Goal: Task Accomplishment & Management: Use online tool/utility

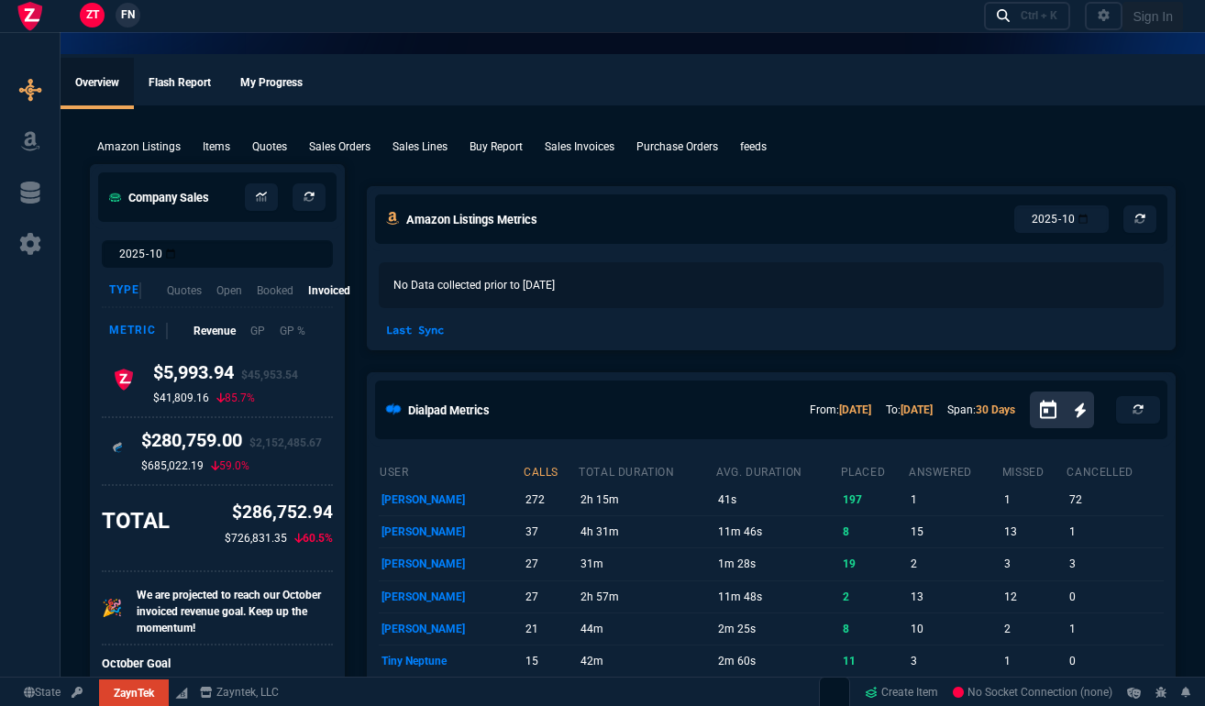
select select "17: house"
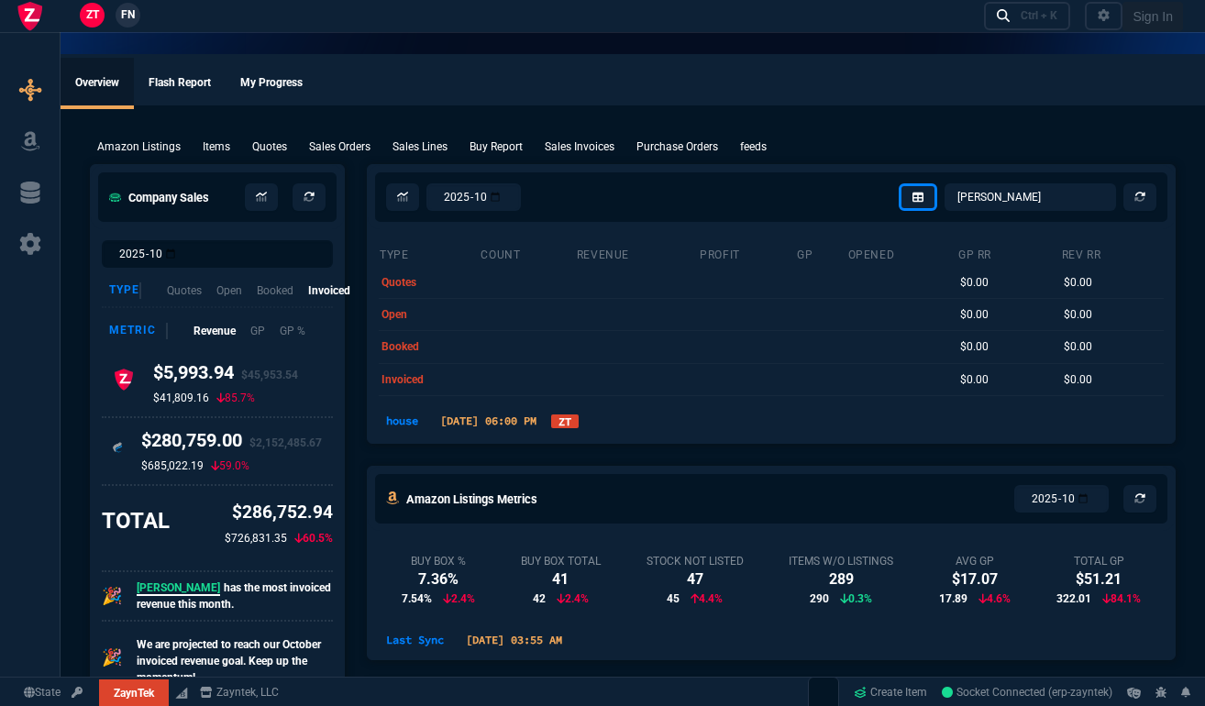
select select
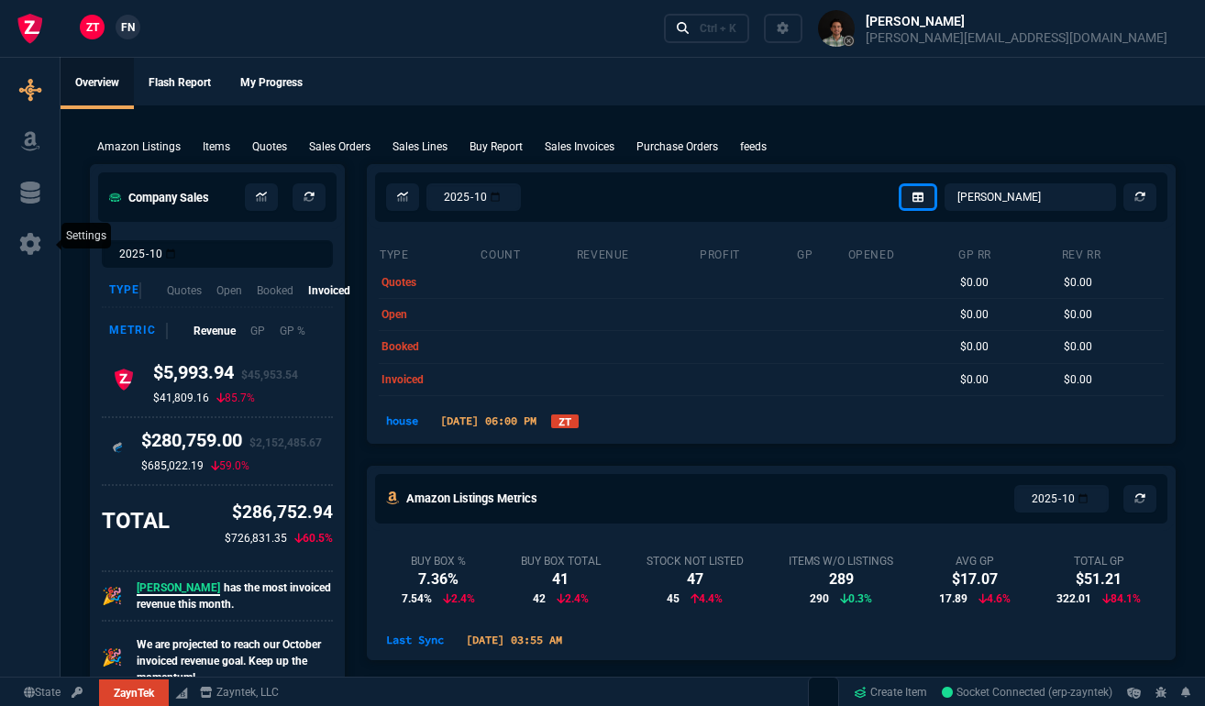
click at [24, 250] on icon at bounding box center [29, 244] width 21 height 22
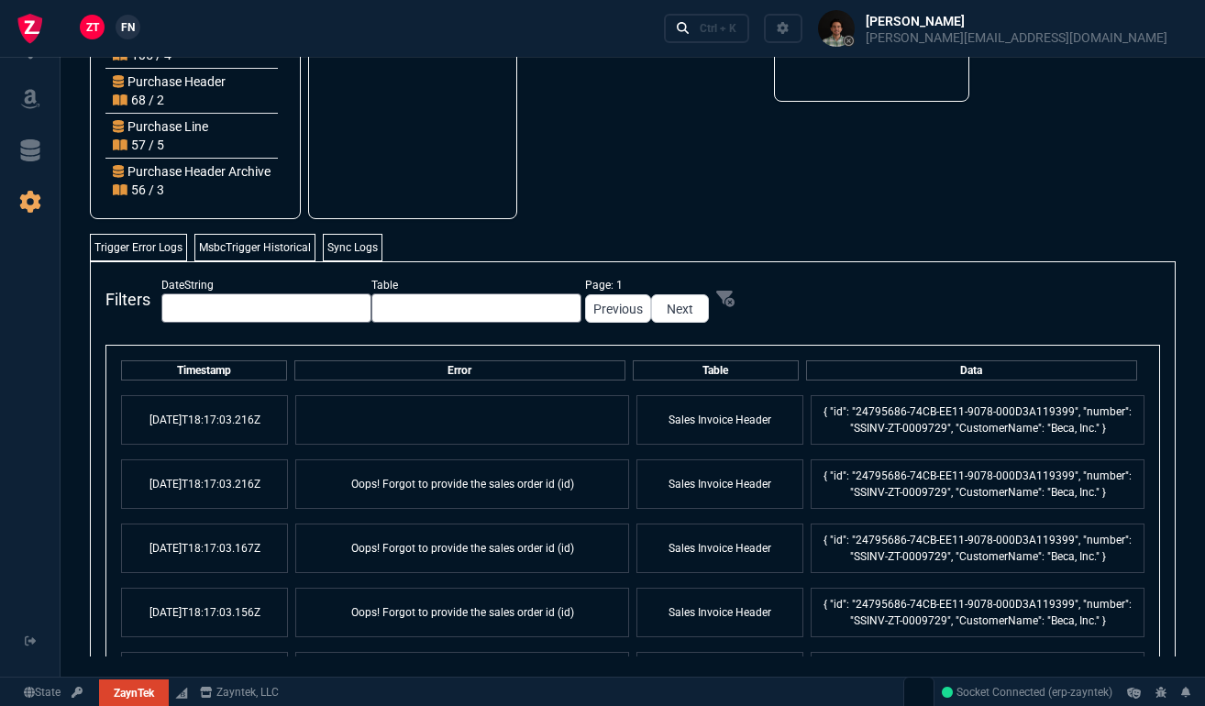
scroll to position [303, 0]
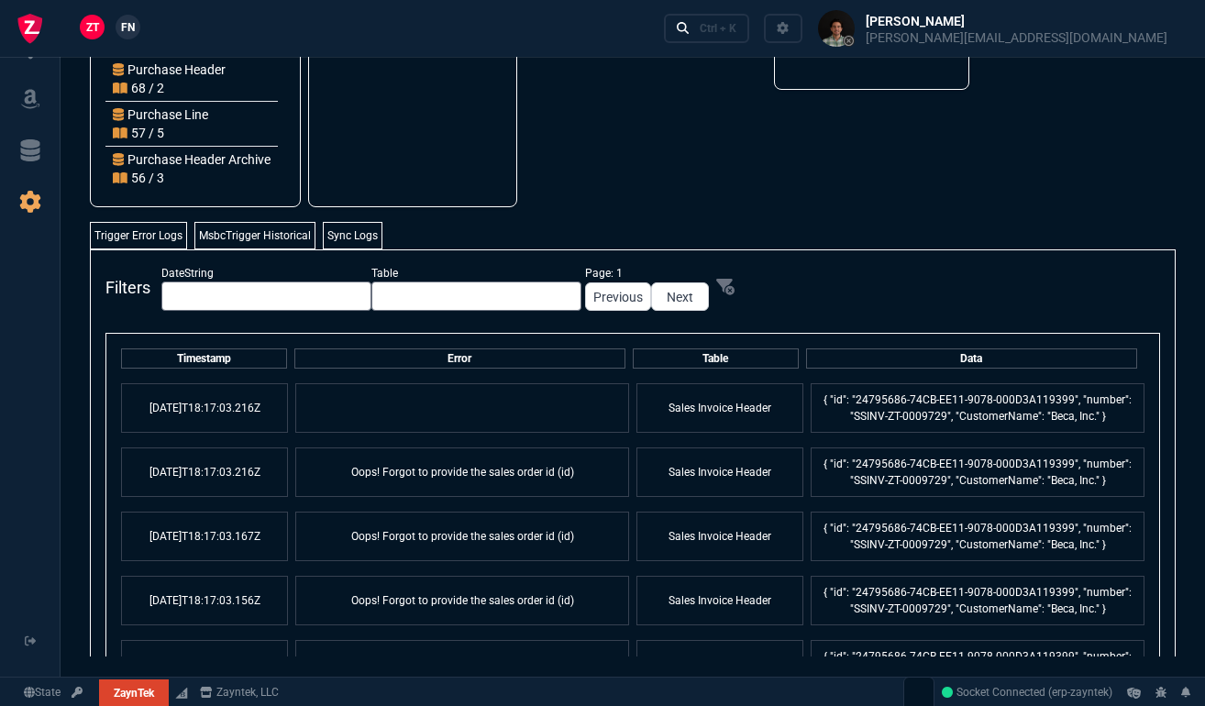
click at [472, 473] on td "Oops! Forgot to provide the sales order id (id)" at bounding box center [462, 473] width 334 height 50
click at [455, 475] on td "Oops! Forgot to provide the sales order id (id)" at bounding box center [462, 473] width 334 height 50
drag, startPoint x: 346, startPoint y: 473, endPoint x: 571, endPoint y: 478, distance: 224.8
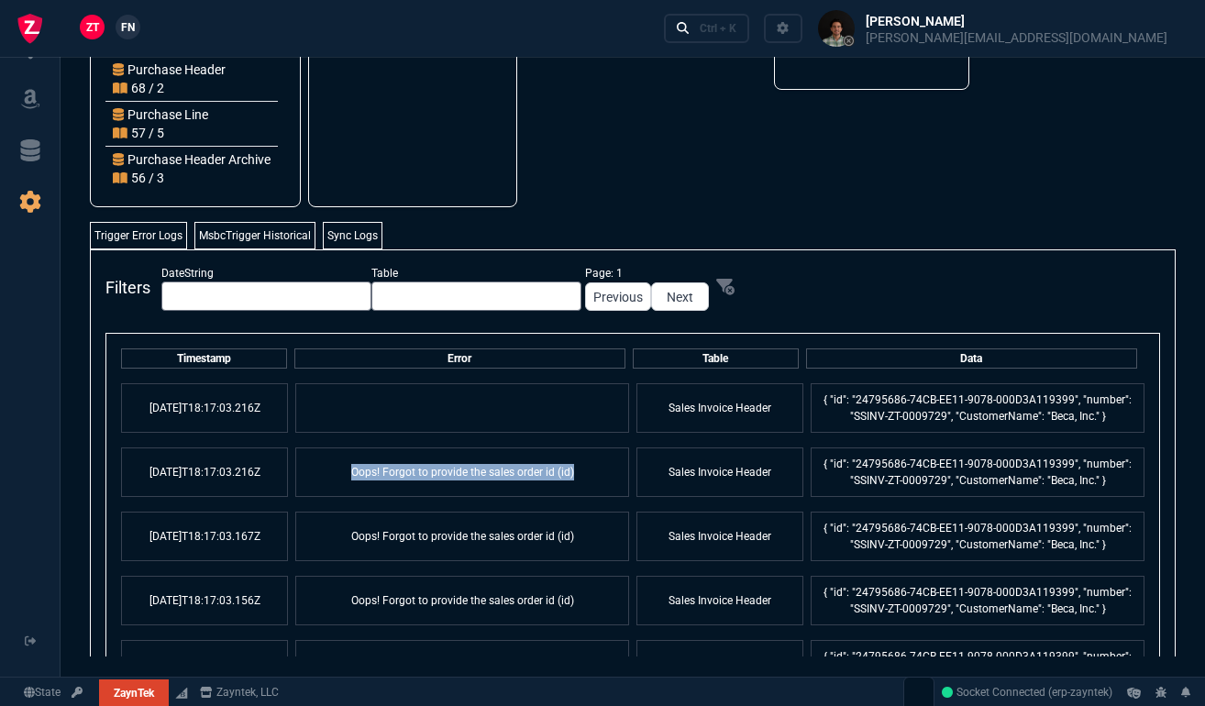
click at [571, 478] on td "Oops! Forgot to provide the sales order id (id)" at bounding box center [462, 473] width 334 height 50
copy td "Oops! Forgot to provide the sales order id (id)"
click at [593, 446] on tr "[DATE]T18:17:03.216Z Oops! Forgot to provide the sales order id (id) Sales Invo…" at bounding box center [633, 472] width 1038 height 64
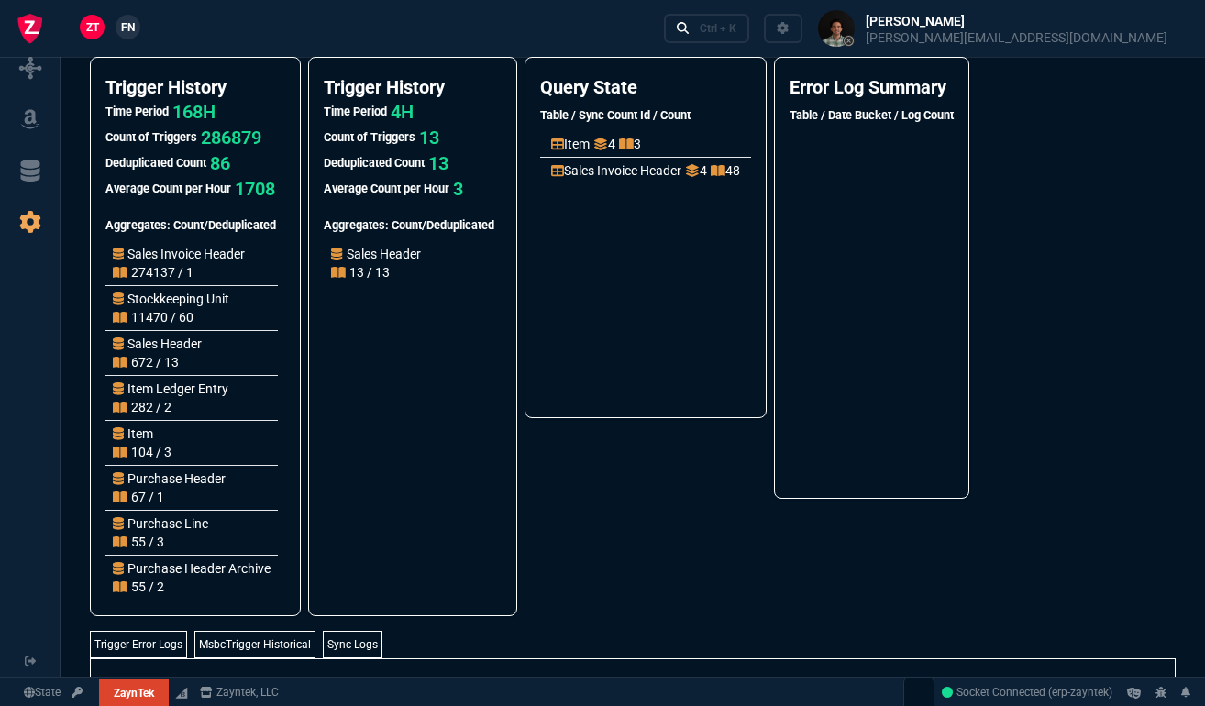
scroll to position [0, 0]
click at [144, 274] on p "272608 / 1" at bounding box center [153, 272] width 81 height 18
click at [198, 115] on p "168H" at bounding box center [193, 112] width 43 height 26
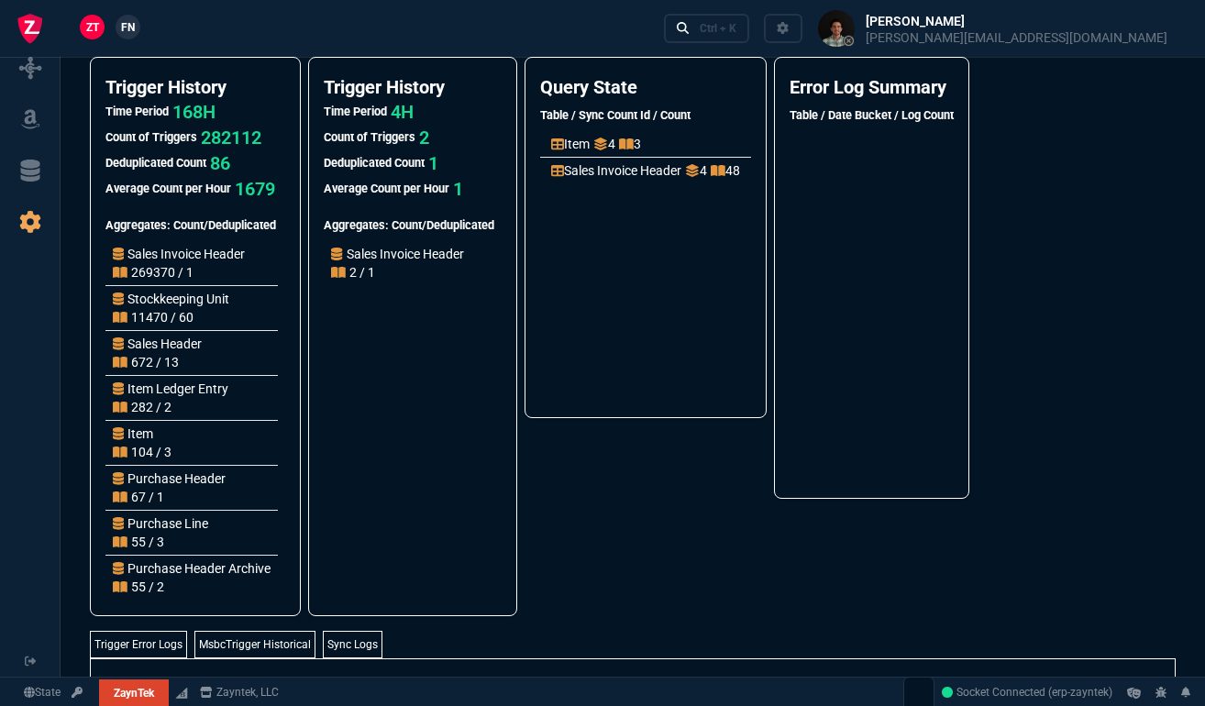
click at [695, 529] on nx-fornida-query-state "Query State Table / Sync Count Id / Count Item 4 3 Sales Invoice Header 4 48" at bounding box center [646, 337] width 242 height 560
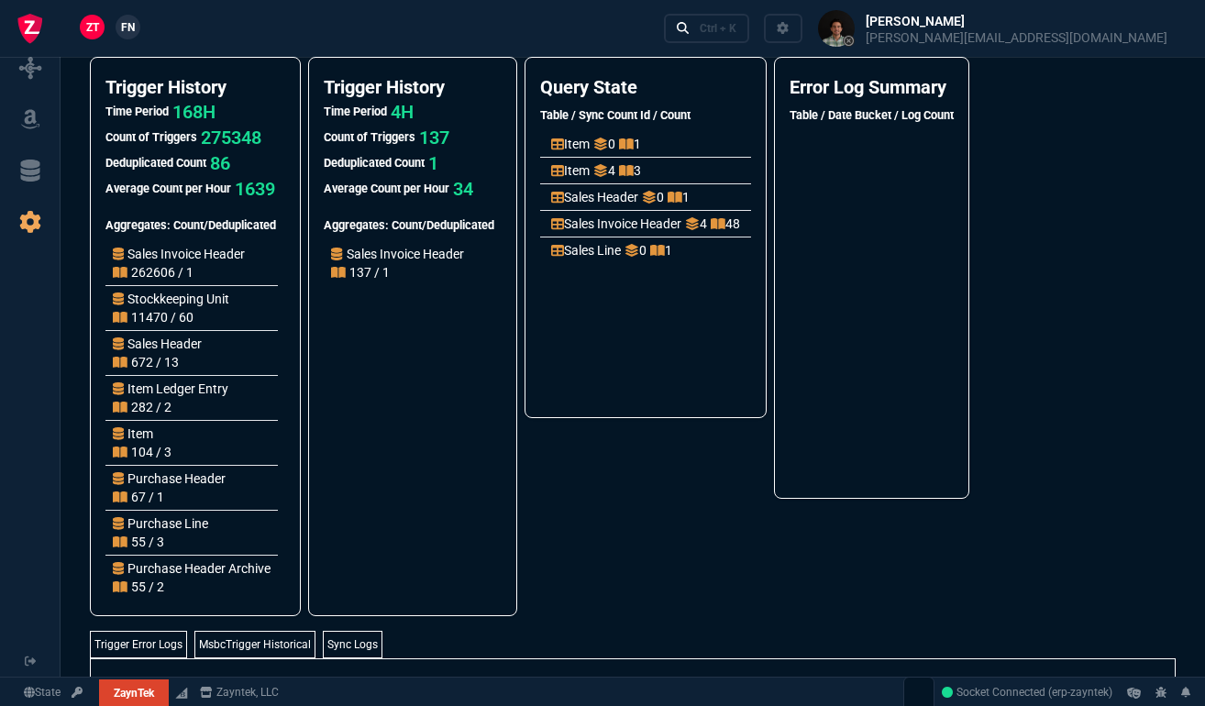
click at [598, 484] on nx-fornida-query-state "Query State Table / Sync Count Id / Count Item 0 1 Item 4 3 Sales Header 0 1 Sa…" at bounding box center [646, 337] width 242 height 560
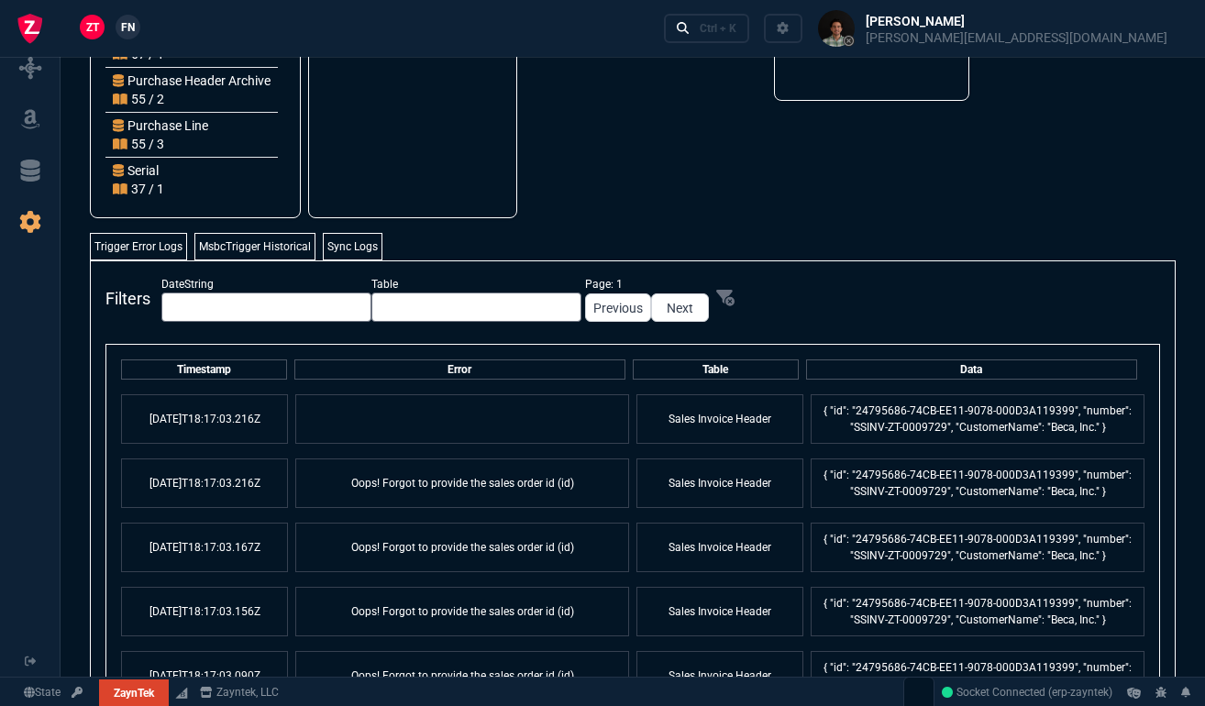
scroll to position [397, 0]
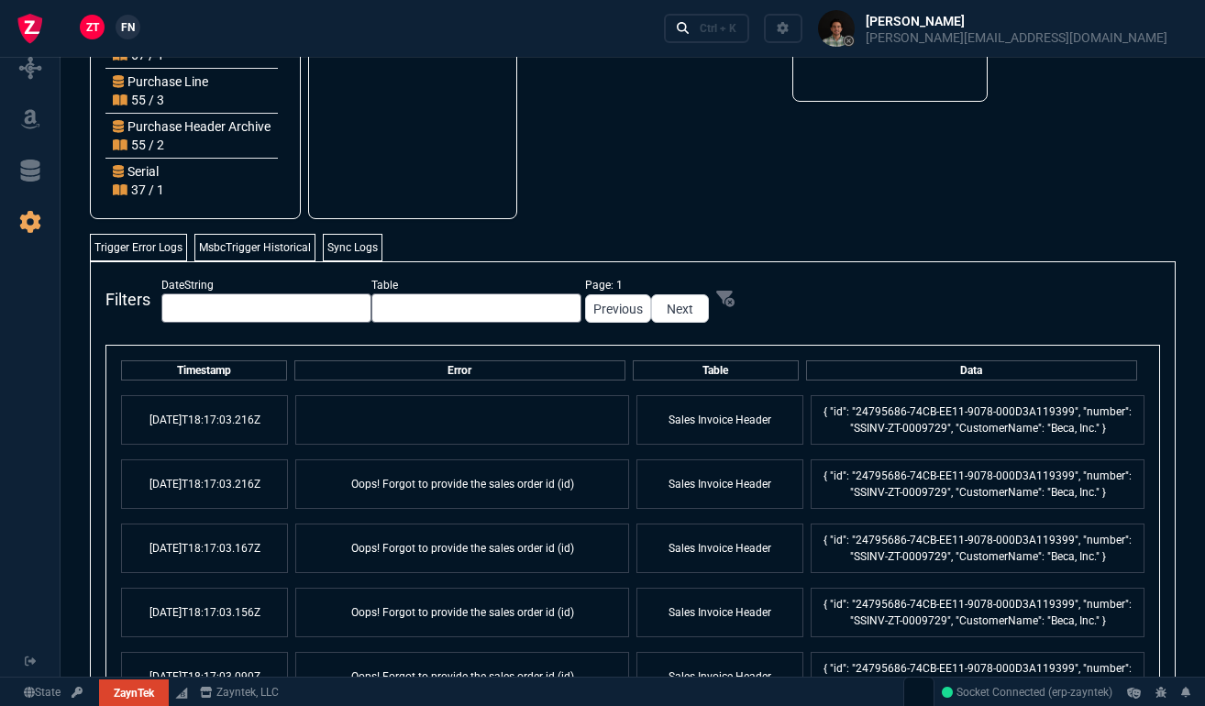
click at [405, 177] on ul at bounding box center [409, 20] width 171 height 352
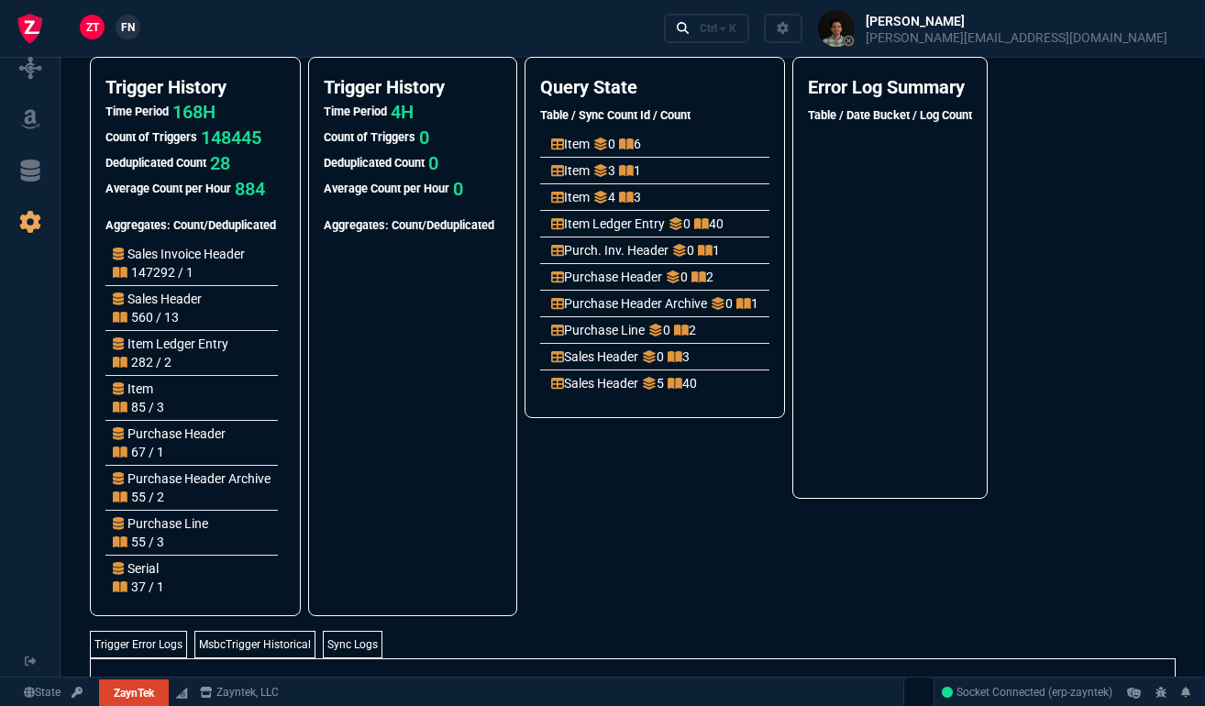
scroll to position [0, 0]
